Goal: Task Accomplishment & Management: Manage account settings

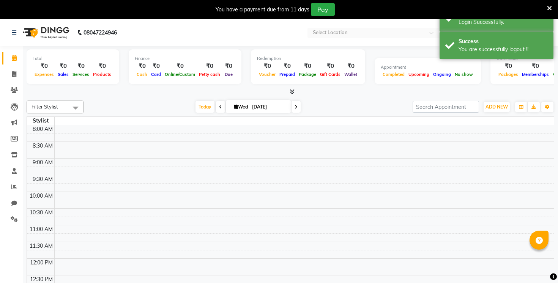
select select "en"
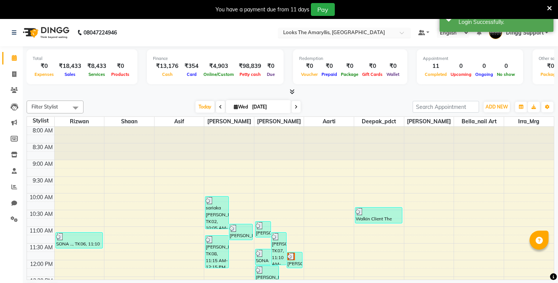
click at [309, 33] on input "text" at bounding box center [337, 34] width 110 height 8
type input "vega"
click at [330, 40] on div "Looks [GEOGRAPHIC_DATA], [GEOGRAPHIC_DATA]" at bounding box center [344, 45] width 132 height 14
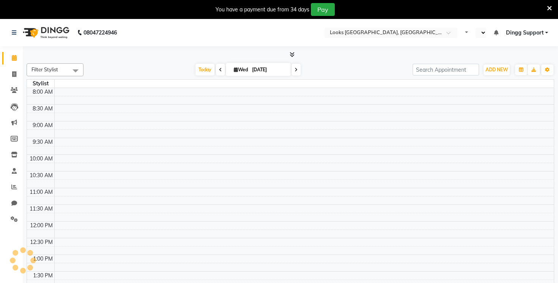
select select "en"
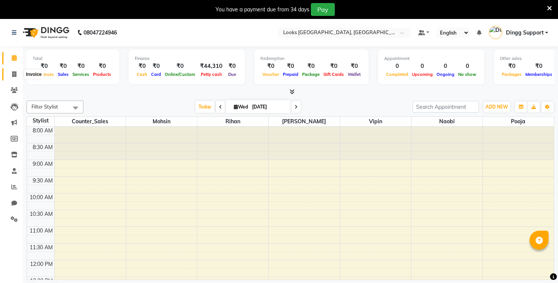
click at [14, 75] on icon at bounding box center [14, 74] width 4 height 6
select select "service"
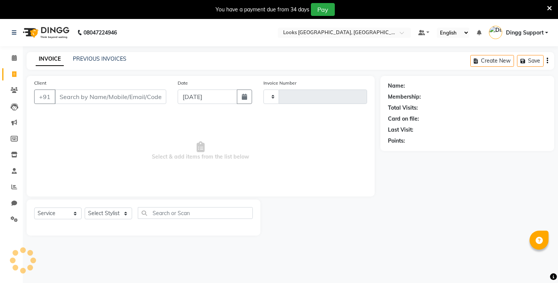
type input "1752"
select select "8707"
click at [111, 57] on link "PREVIOUS INVOICES" at bounding box center [100, 58] width 54 height 7
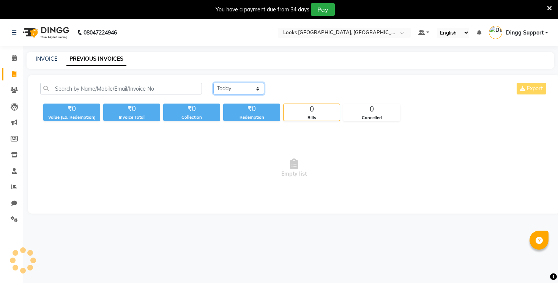
click at [218, 85] on select "Today Yesterday Custom Range" at bounding box center [238, 89] width 51 height 12
click at [213, 83] on select "Today Yesterday Custom Range" at bounding box center [238, 89] width 51 height 12
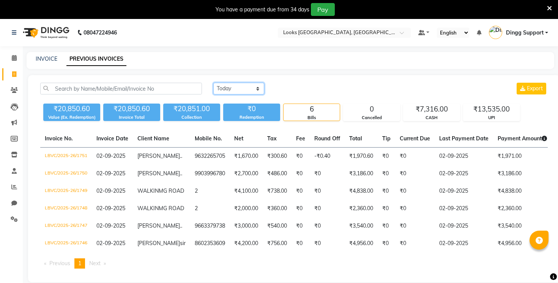
click at [250, 88] on select "Today Yesterday Custom Range" at bounding box center [238, 89] width 51 height 12
select select "range"
click at [213, 83] on select "Today Yesterday Custom Range" at bounding box center [238, 89] width 51 height 12
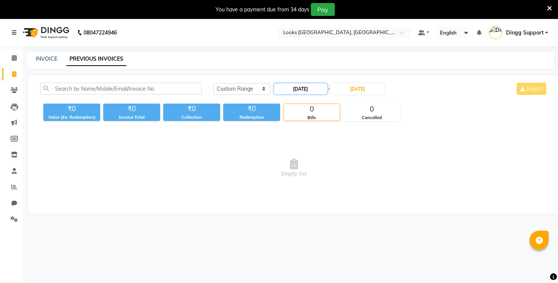
click at [295, 88] on input "03-09-2025" at bounding box center [300, 89] width 53 height 11
select select "9"
select select "2025"
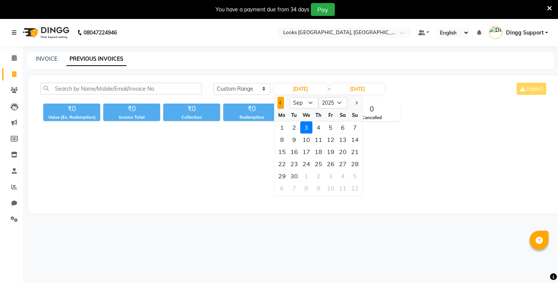
click at [280, 103] on span "Previous month" at bounding box center [280, 102] width 3 height 3
select select "8"
click at [338, 127] on div "2" at bounding box center [343, 128] width 12 height 12
type input "02-08-2025"
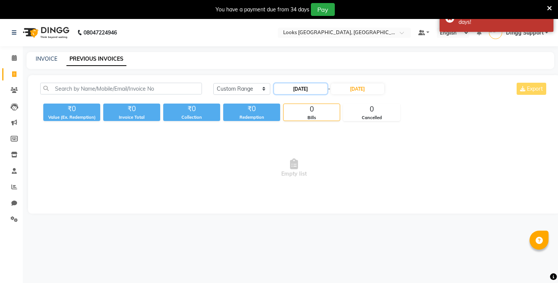
click at [305, 91] on input "02-08-2025" at bounding box center [300, 89] width 53 height 11
select select "8"
select select "2025"
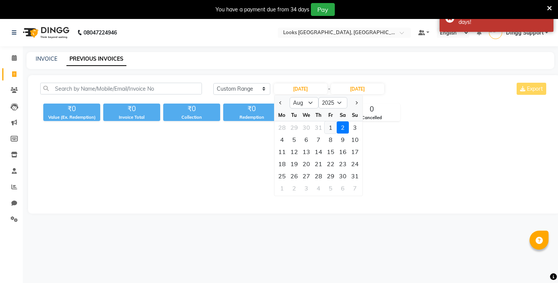
click at [335, 126] on div "1" at bounding box center [331, 128] width 12 height 12
type input "01-08-2025"
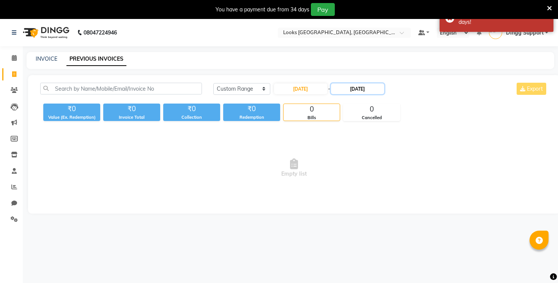
click at [351, 86] on input "03-09-2025" at bounding box center [357, 89] width 53 height 11
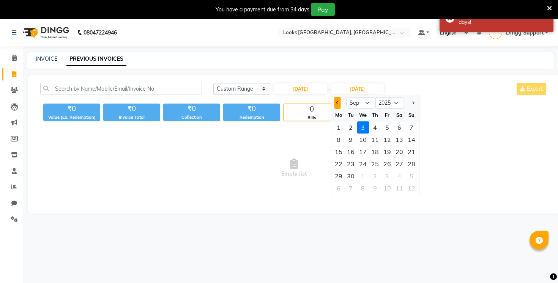
click at [340, 101] on button "Previous month" at bounding box center [337, 103] width 6 height 12
select select "8"
click at [413, 179] on div "31" at bounding box center [412, 176] width 12 height 12
type input "31-08-2025"
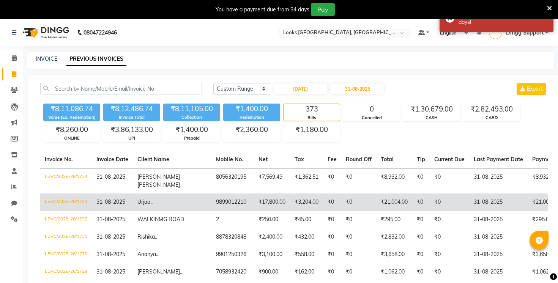
click at [254, 204] on td "₹17,800.00" at bounding box center [272, 202] width 36 height 17
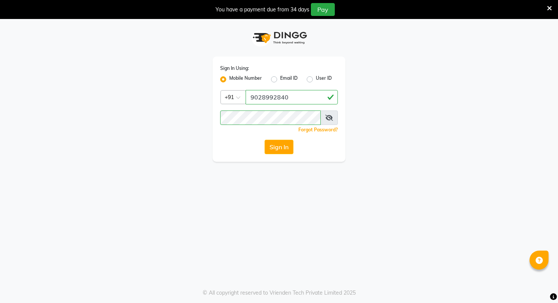
click at [268, 128] on div "Forgot Password?" at bounding box center [279, 130] width 118 height 8
click at [269, 141] on button "Sign In" at bounding box center [279, 147] width 29 height 14
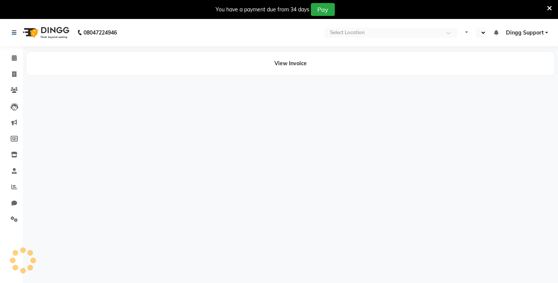
select select "en"
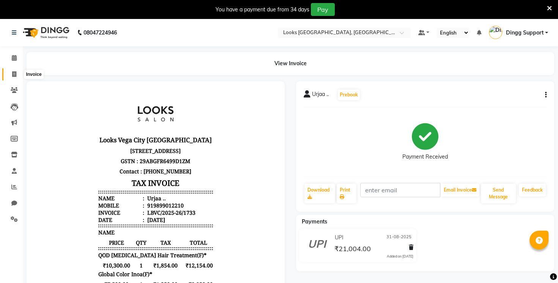
click at [9, 76] on span at bounding box center [14, 74] width 13 height 9
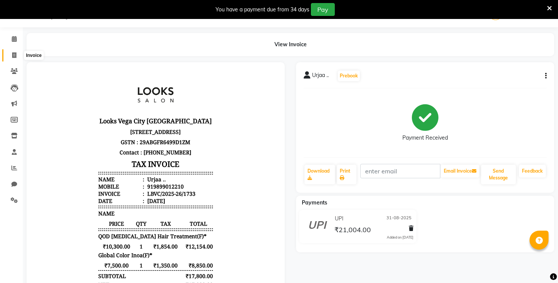
select select "service"
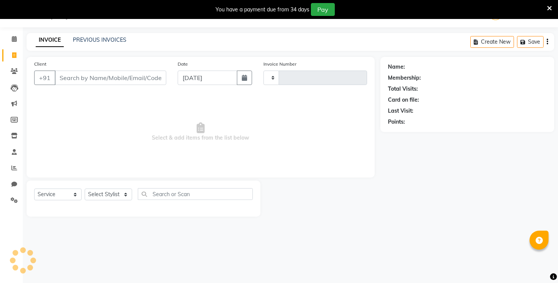
type input "1752"
select select "8707"
click at [115, 49] on div "INVOICE PREVIOUS INVOICES Create New Save Open Invoices" at bounding box center [291, 42] width 528 height 18
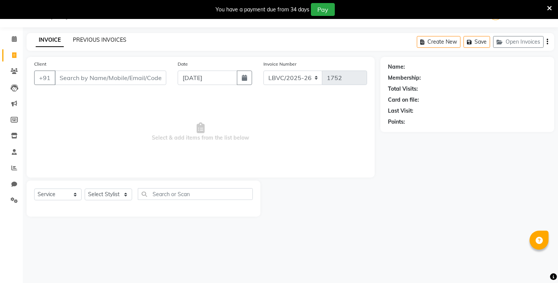
click at [112, 42] on link "PREVIOUS INVOICES" at bounding box center [100, 39] width 54 height 7
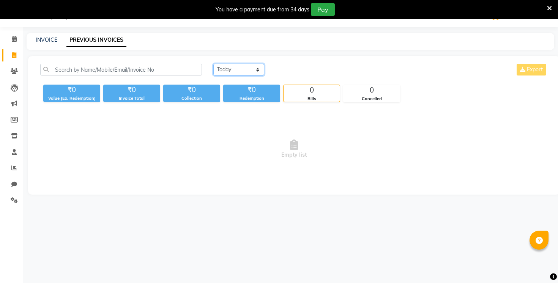
click at [238, 65] on select "Today Yesterday Custom Range" at bounding box center [238, 70] width 51 height 12
select select "range"
click at [213, 64] on select "Today Yesterday Custom Range" at bounding box center [238, 70] width 51 height 12
click at [292, 75] on div "03-09-2025 - 03-09-2025" at bounding box center [329, 70] width 112 height 12
click at [292, 68] on input "03-09-2025" at bounding box center [300, 70] width 53 height 11
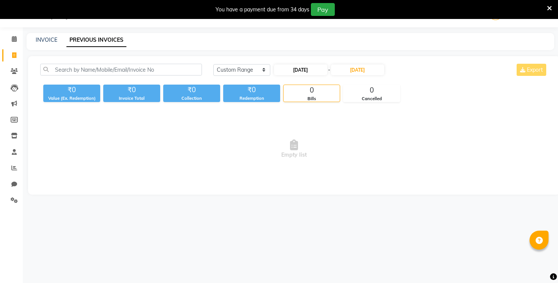
select select "9"
select select "2025"
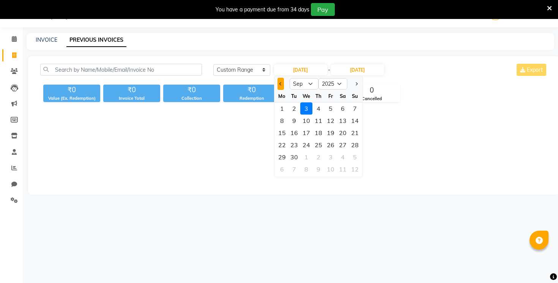
click at [281, 83] on span "Previous month" at bounding box center [280, 83] width 3 height 3
click at [357, 85] on button "Next month" at bounding box center [356, 84] width 6 height 12
select select "8"
click at [325, 107] on div "1" at bounding box center [331, 109] width 12 height 12
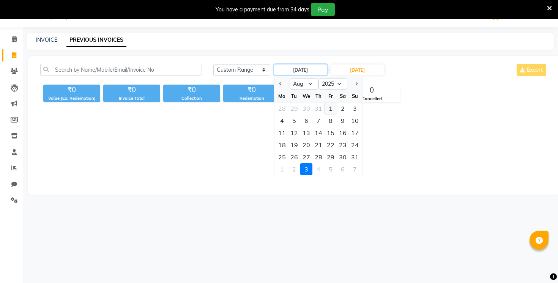
type input "01-08-2025"
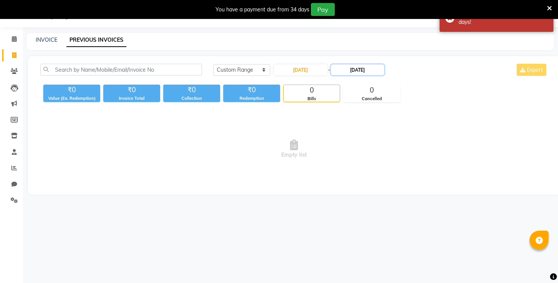
click at [373, 68] on input "03-09-2025" at bounding box center [357, 70] width 53 height 11
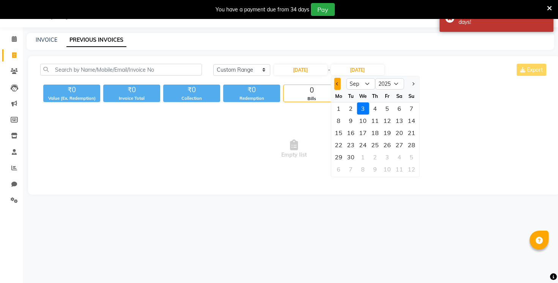
click at [338, 85] on button "Previous month" at bounding box center [337, 84] width 6 height 12
select select "8"
click at [412, 159] on div "31" at bounding box center [412, 157] width 12 height 12
type input "31-08-2025"
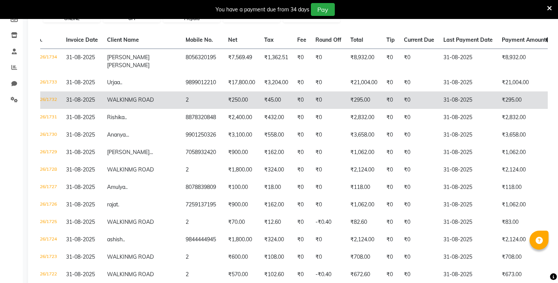
scroll to position [130, 0]
